Goal: Task Accomplishment & Management: Manage account settings

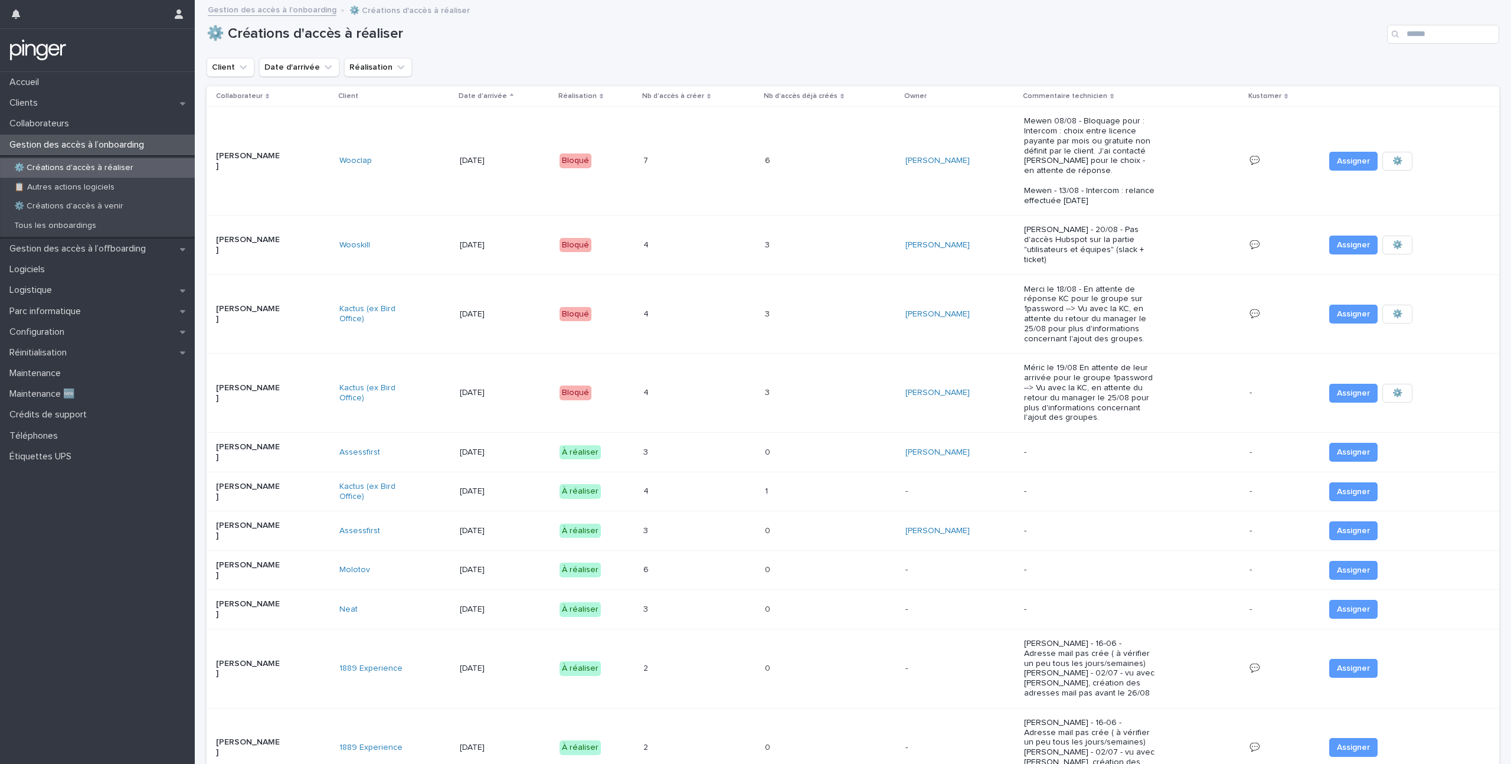
click at [102, 164] on p "⚙️ Créations d'accès à réaliser" at bounding box center [74, 168] width 138 height 10
click at [256, 595] on div "[PERSON_NAME]" at bounding box center [273, 610] width 114 height 30
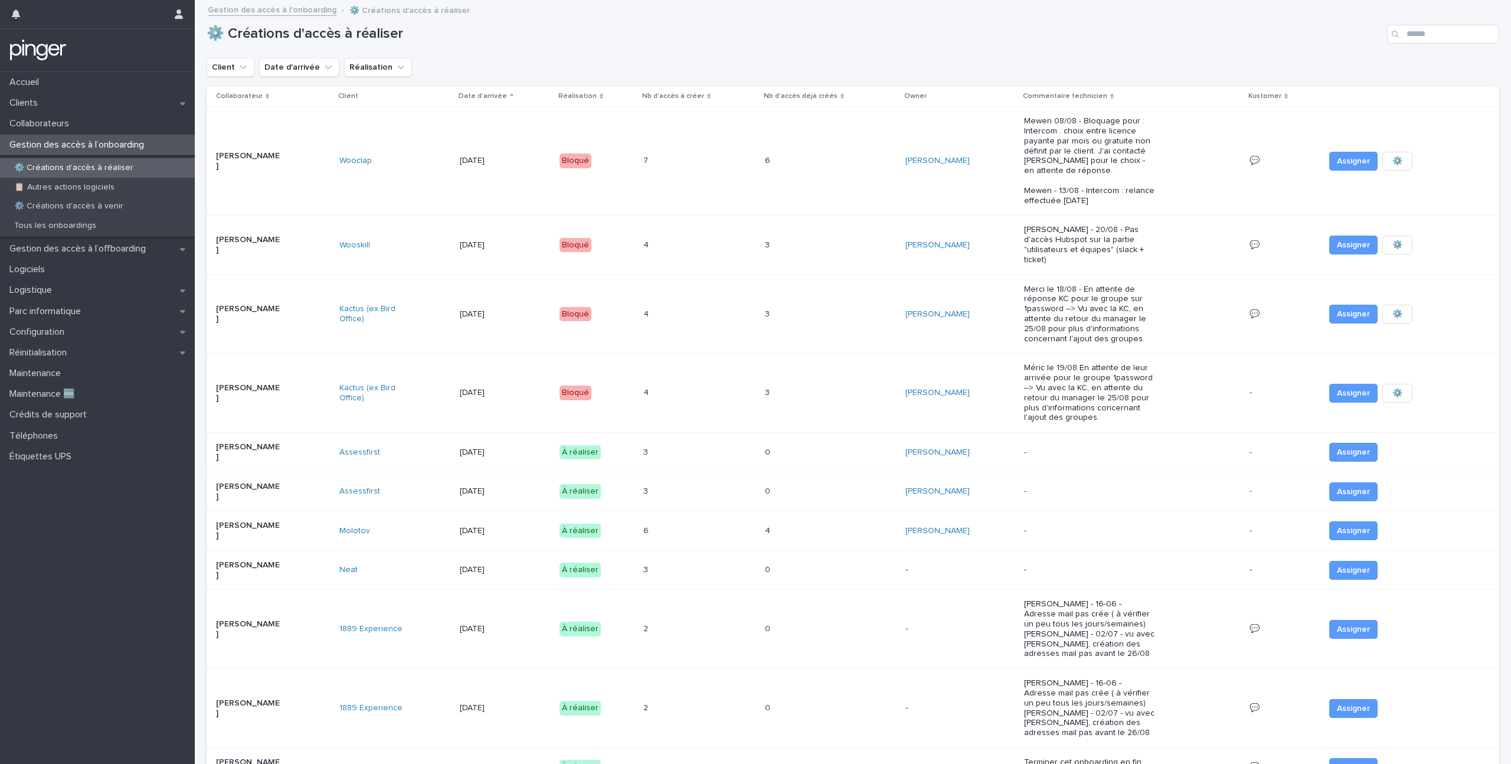
click at [267, 521] on p "[PERSON_NAME]" at bounding box center [249, 531] width 66 height 20
